Goal: Task Accomplishment & Management: Manage account settings

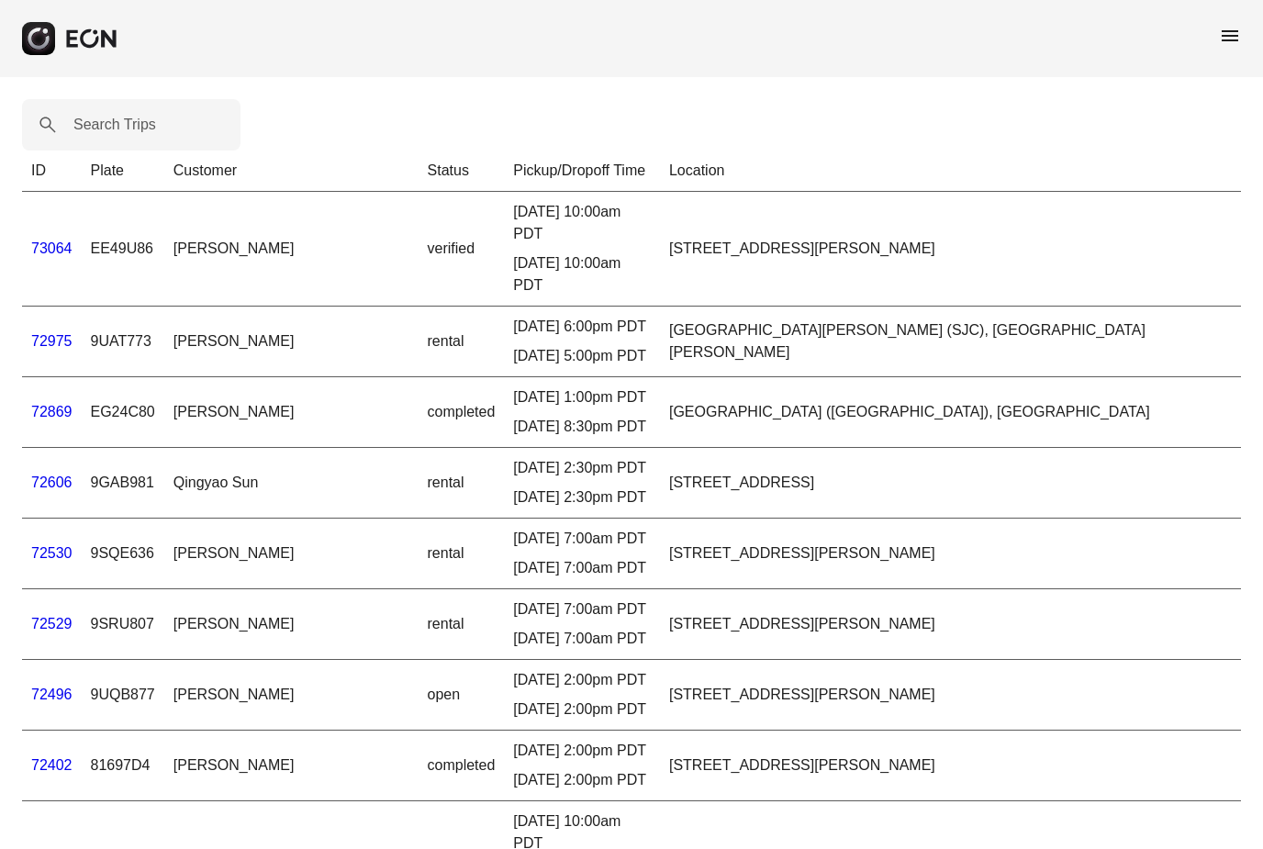
click at [49, 241] on link "73064" at bounding box center [51, 249] width 41 height 16
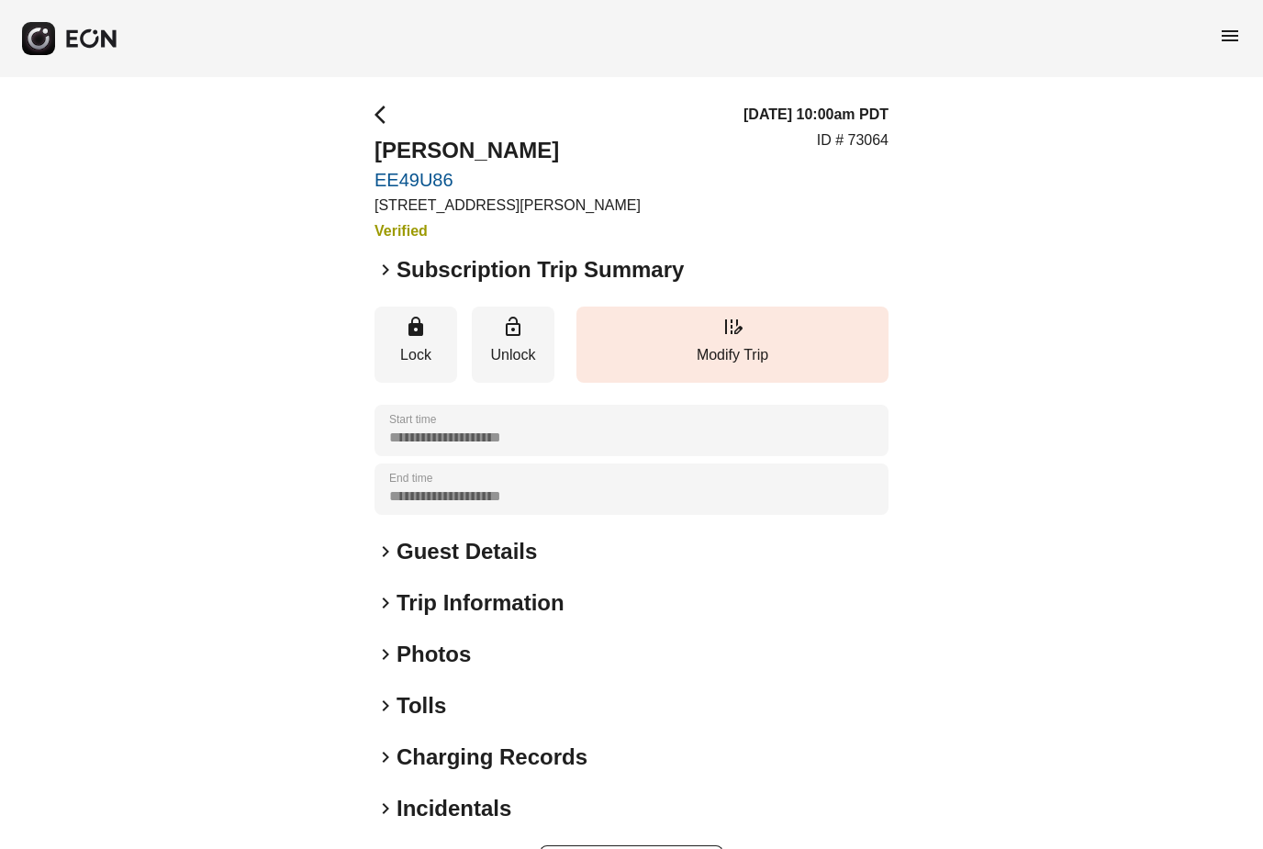
click at [386, 271] on span "keyboard_arrow_right" at bounding box center [386, 270] width 22 height 22
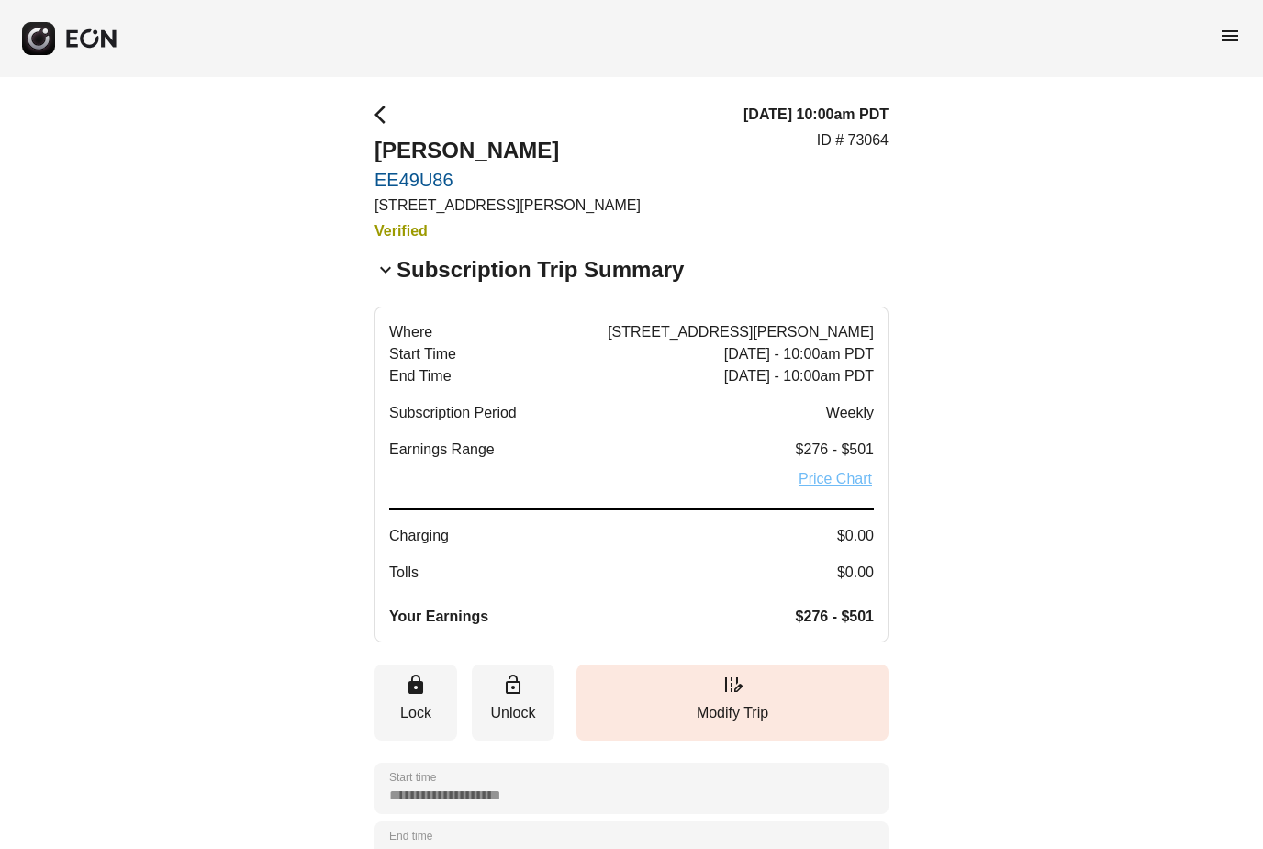
click at [831, 482] on link "Price Chart" at bounding box center [835, 479] width 77 height 22
click at [834, 479] on link "Price Chart" at bounding box center [835, 479] width 77 height 22
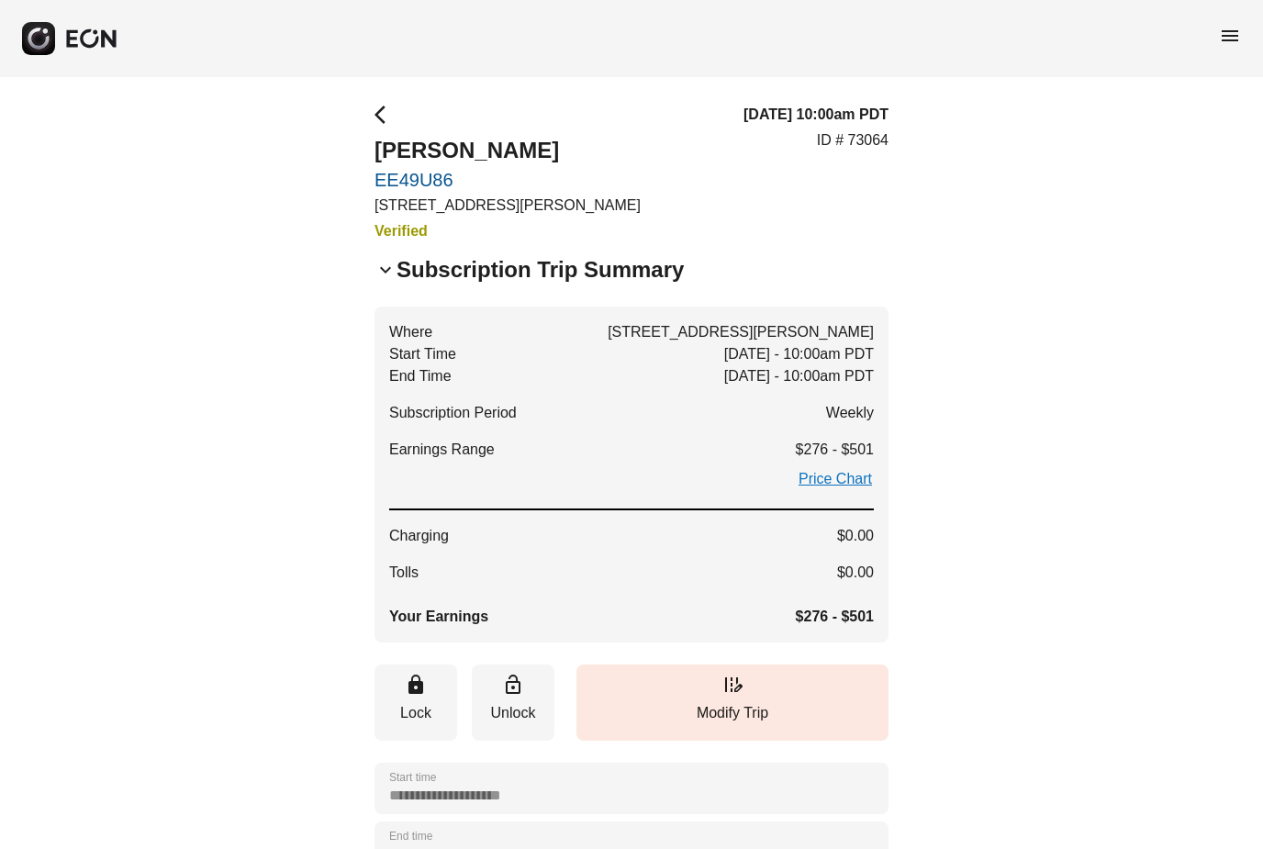
click at [371, 117] on div "**********" at bounding box center [631, 675] width 1263 height 1197
click at [380, 117] on span "arrow_back_ios" at bounding box center [386, 115] width 22 height 22
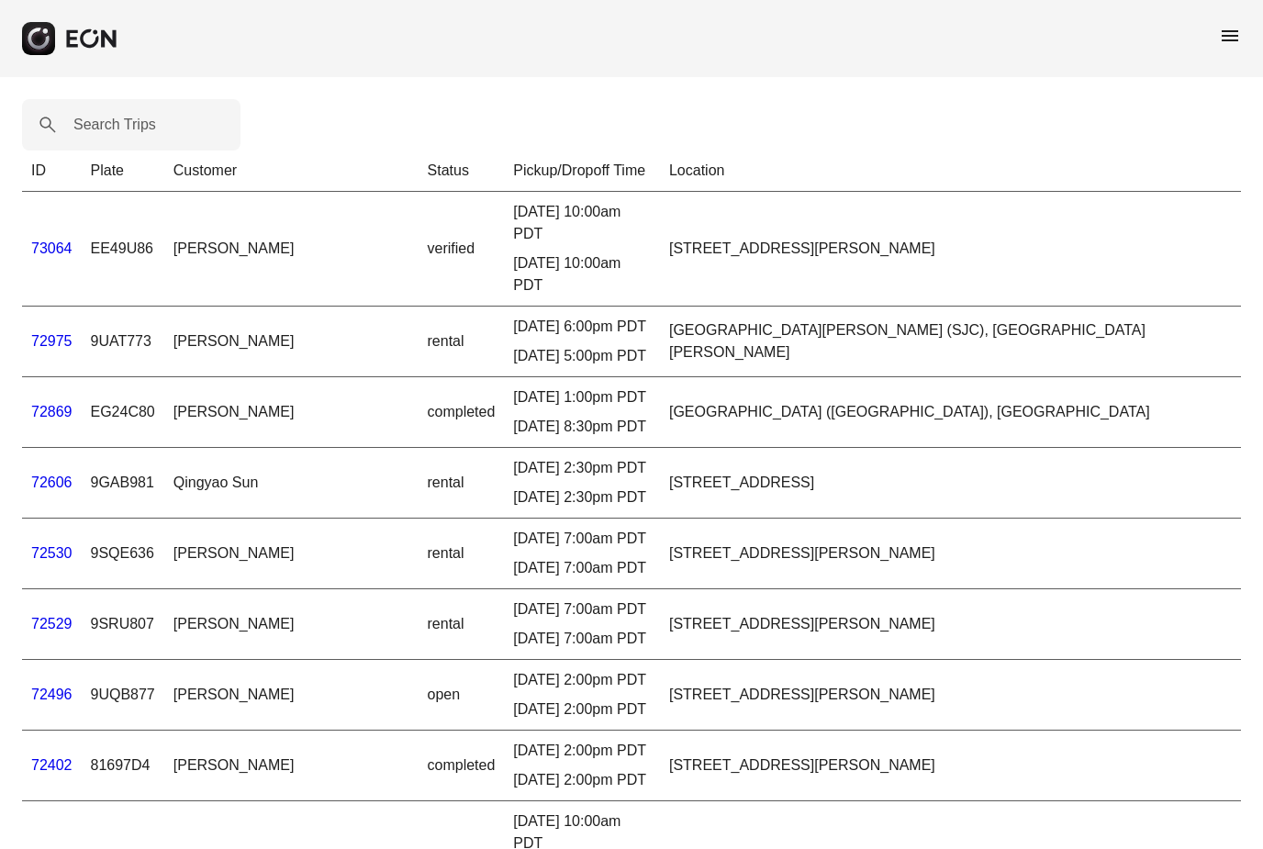
click at [1233, 39] on span "menu" at bounding box center [1230, 36] width 22 height 22
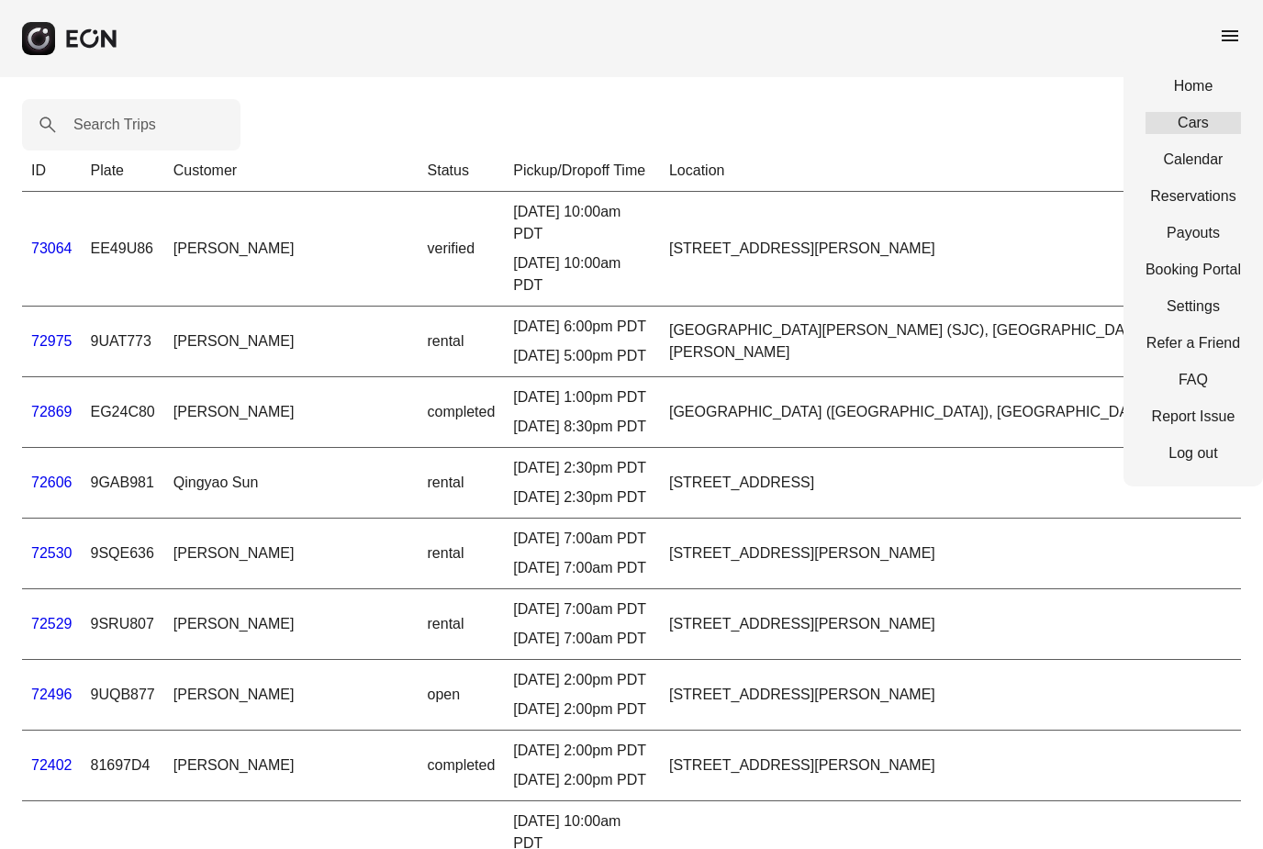
click at [1187, 120] on link "Cars" at bounding box center [1193, 123] width 95 height 22
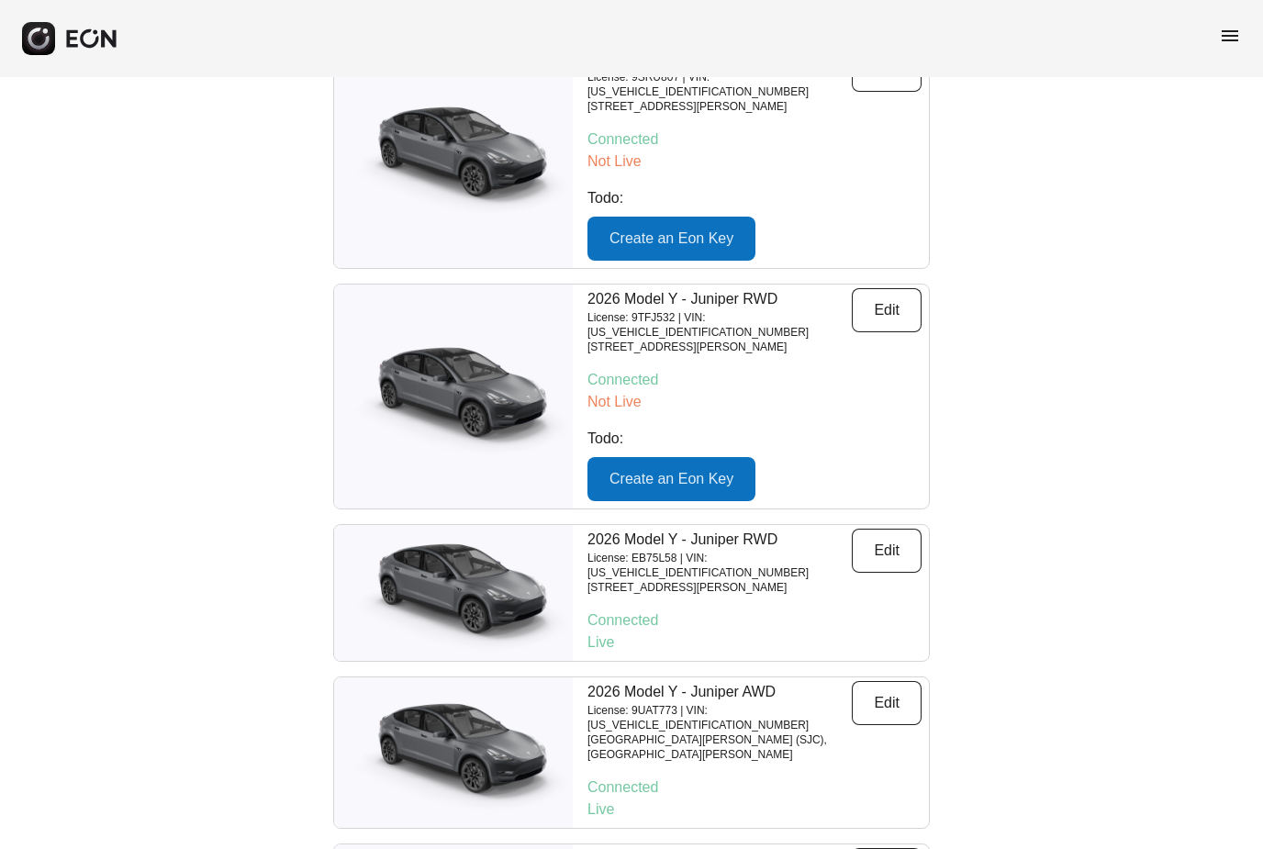
scroll to position [2682, 0]
click at [492, 534] on img at bounding box center [453, 593] width 239 height 119
drag, startPoint x: 881, startPoint y: 386, endPoint x: 881, endPoint y: 328, distance: 57.8
click at [881, 529] on button "Edit" at bounding box center [887, 551] width 70 height 44
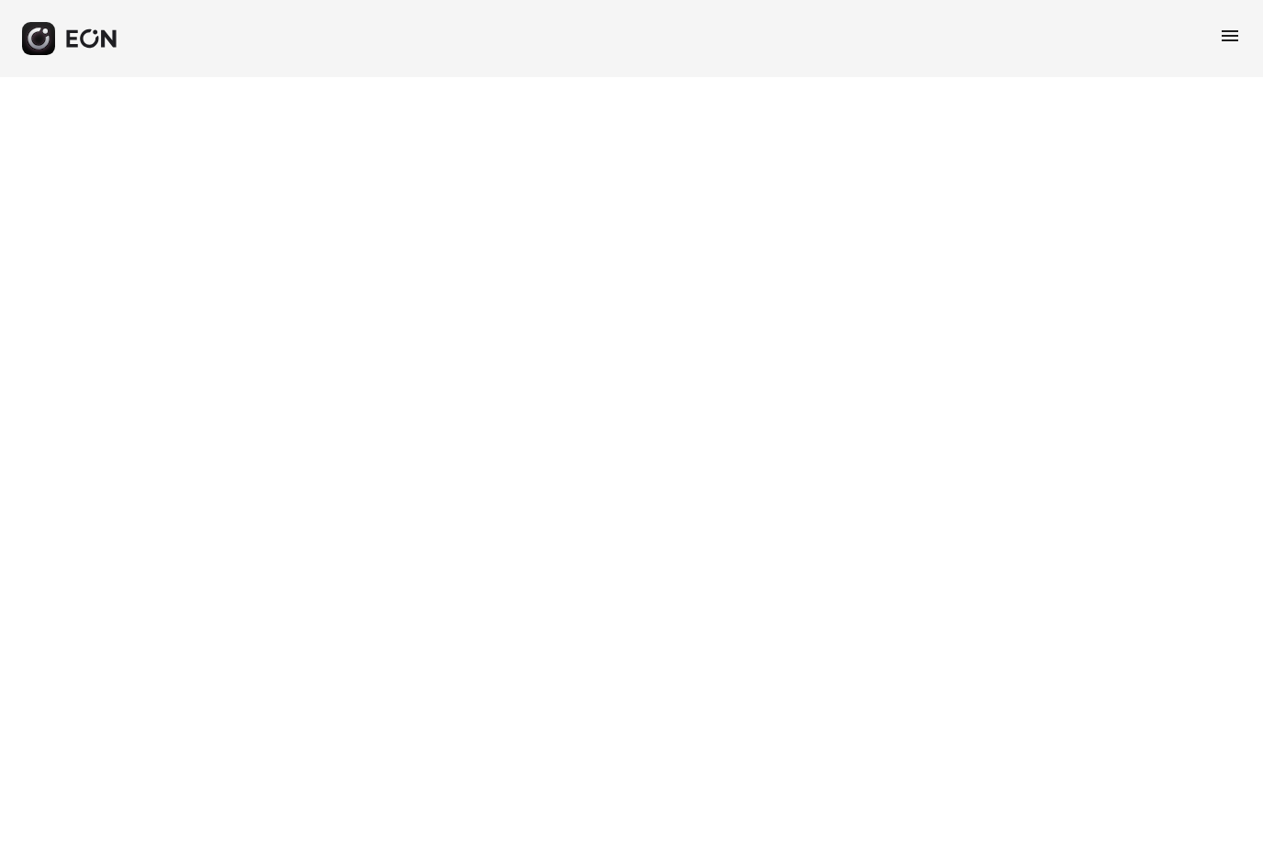
select select "**"
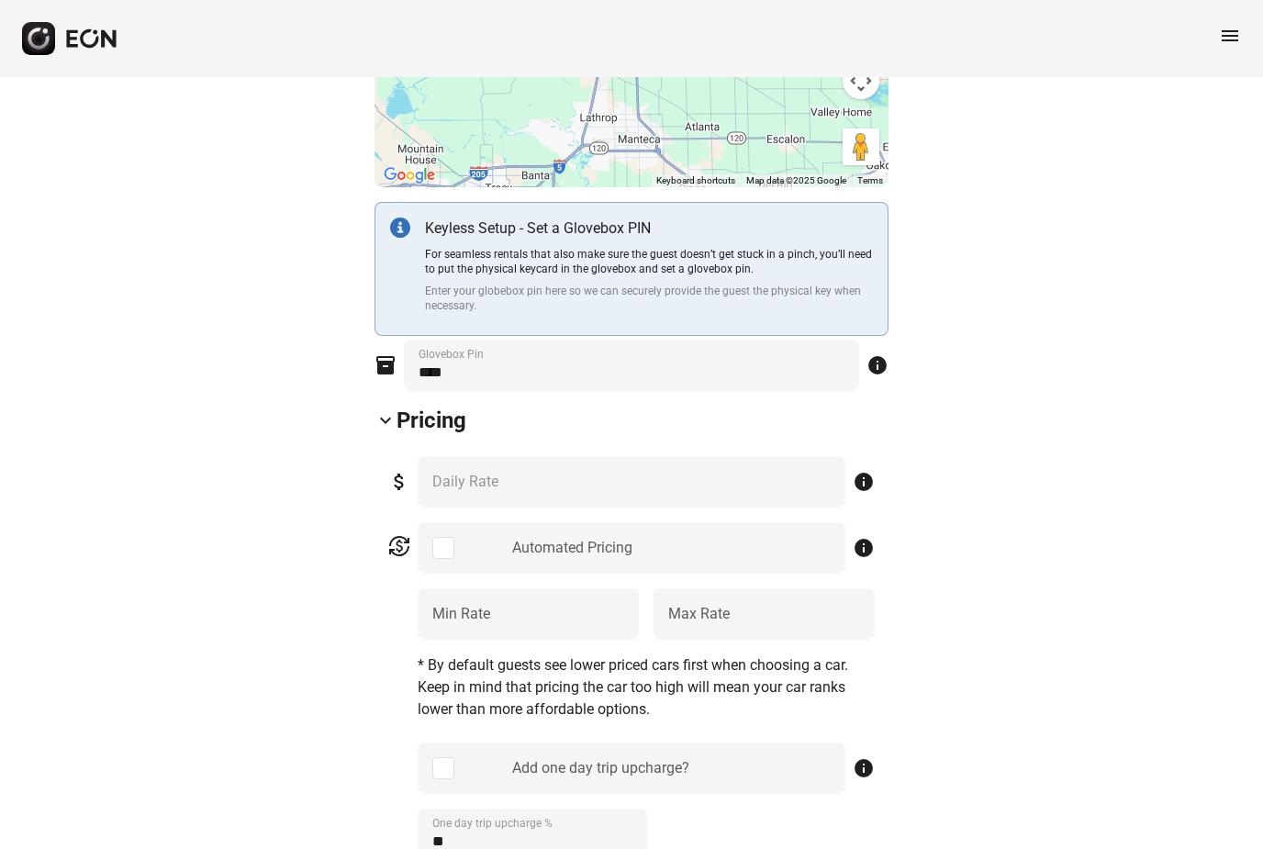
scroll to position [502, 0]
